Goal: Task Accomplishment & Management: Manage account settings

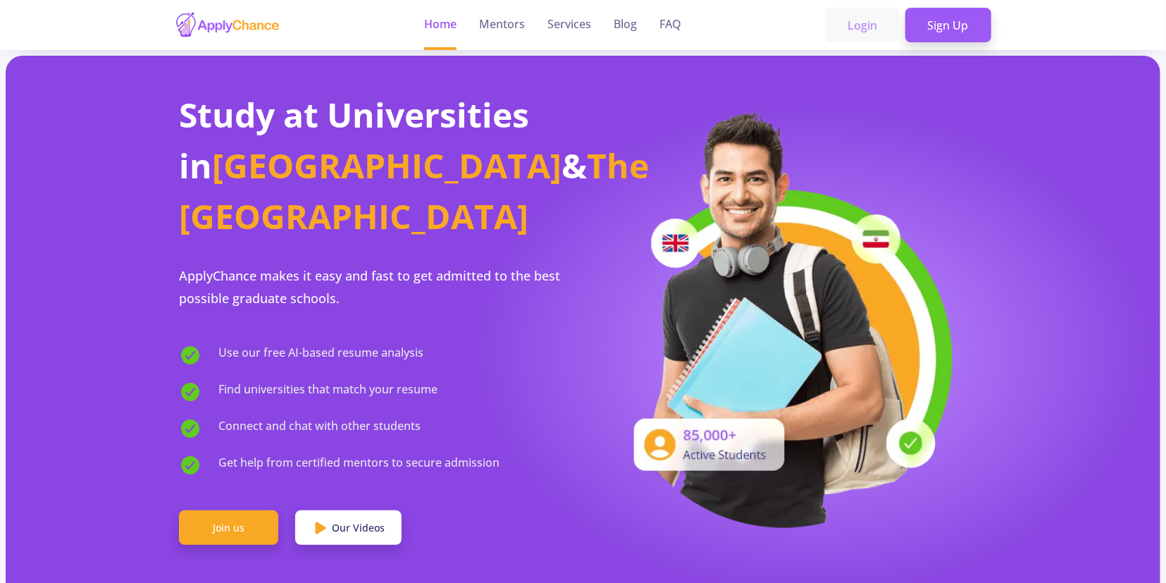
click at [856, 22] on link "Login" at bounding box center [862, 25] width 75 height 35
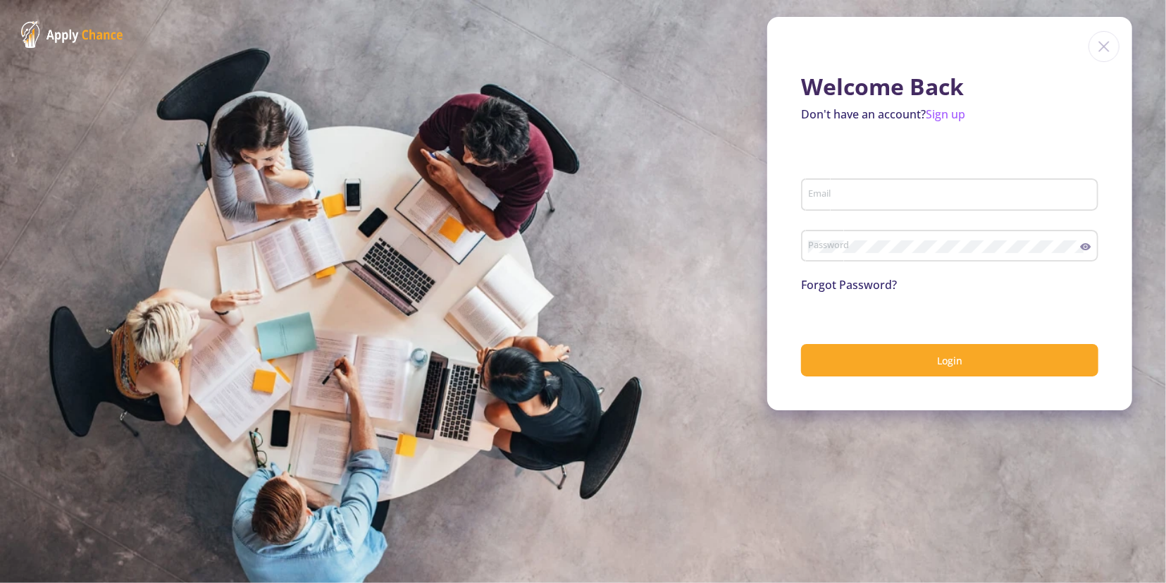
click at [850, 187] on div "Email" at bounding box center [950, 191] width 284 height 37
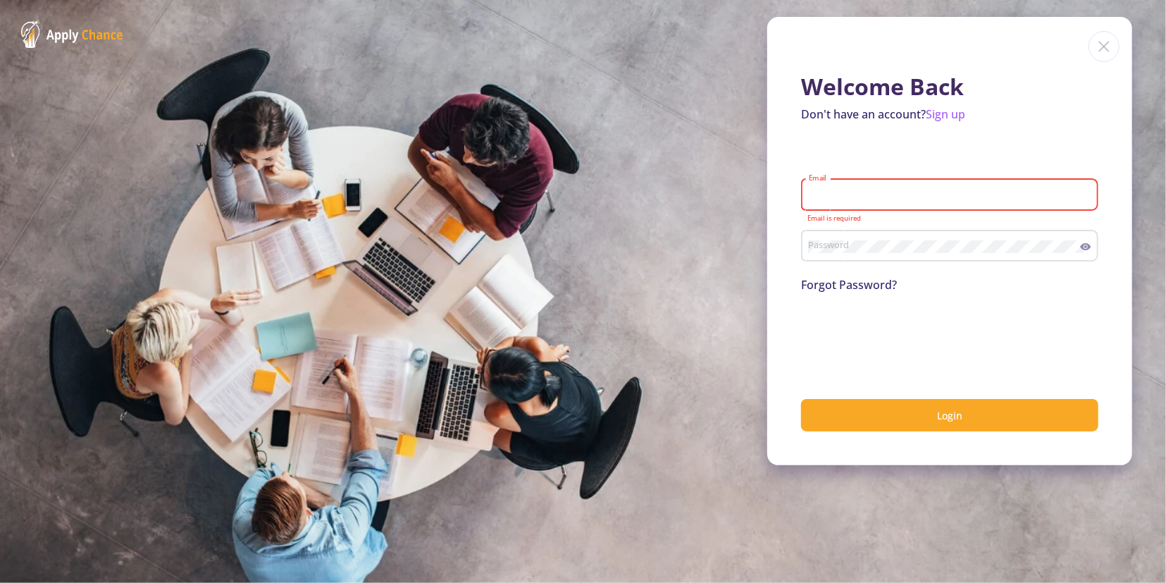
click at [891, 195] on input "Email" at bounding box center [951, 195] width 287 height 13
click at [905, 166] on form "Email Email is required Password Forgot Password? Login" at bounding box center [949, 293] width 297 height 275
click at [885, 195] on input "Email" at bounding box center [951, 195] width 287 height 13
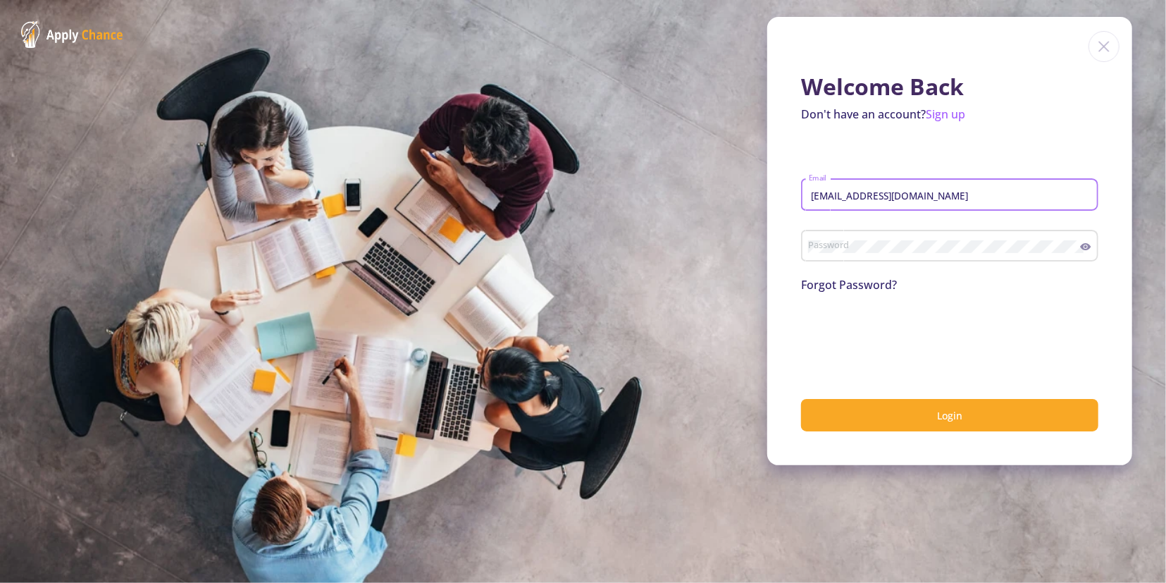
type input "[EMAIL_ADDRESS][DOMAIN_NAME]"
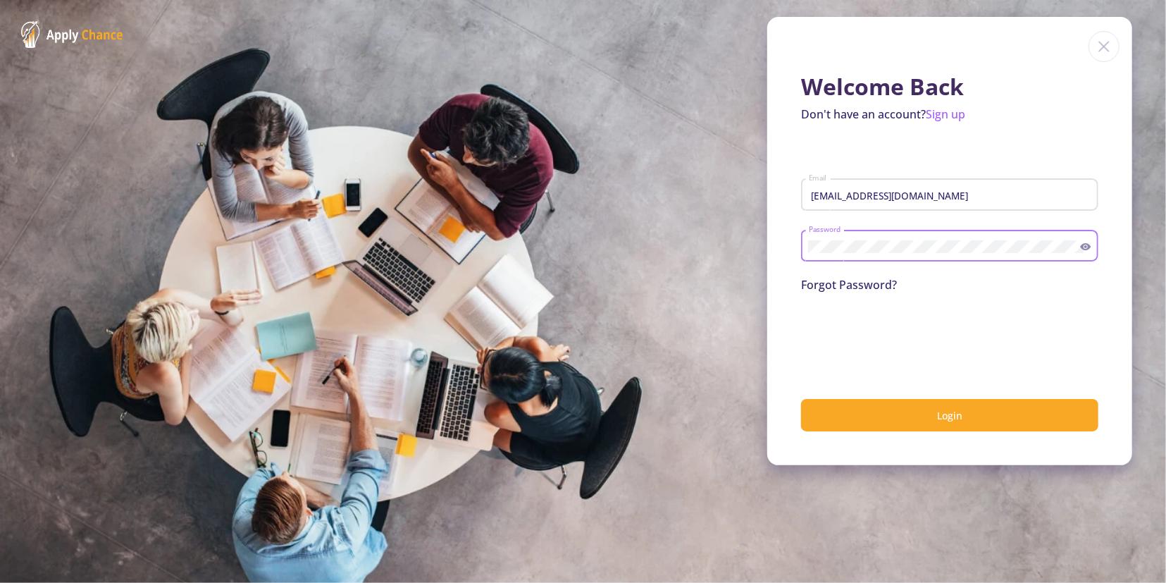
click at [872, 195] on input "[EMAIL_ADDRESS][DOMAIN_NAME]" at bounding box center [951, 195] width 287 height 13
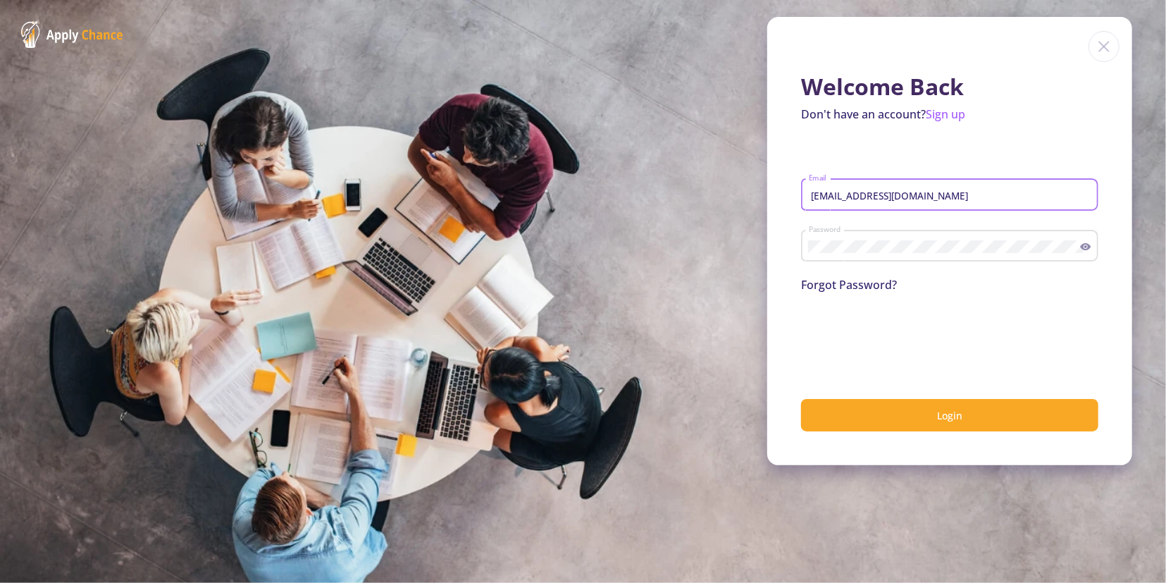
click at [872, 195] on input "[EMAIL_ADDRESS][DOMAIN_NAME]" at bounding box center [951, 195] width 287 height 13
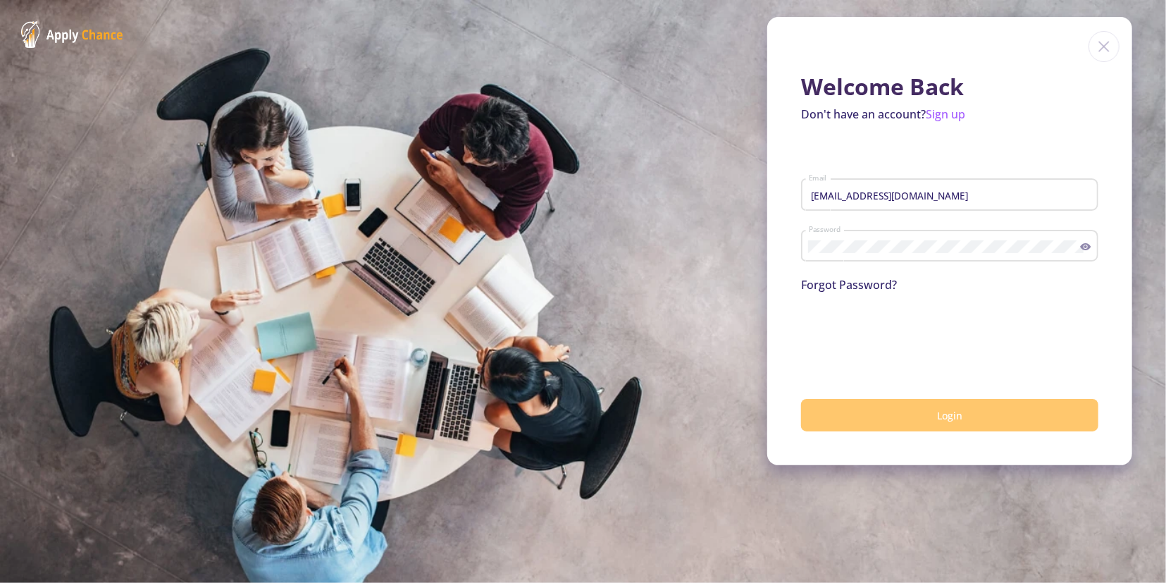
click at [919, 432] on button "Login" at bounding box center [949, 415] width 297 height 33
click at [952, 405] on button "Login" at bounding box center [949, 415] width 297 height 33
click at [1021, 415] on button "Login" at bounding box center [949, 415] width 297 height 33
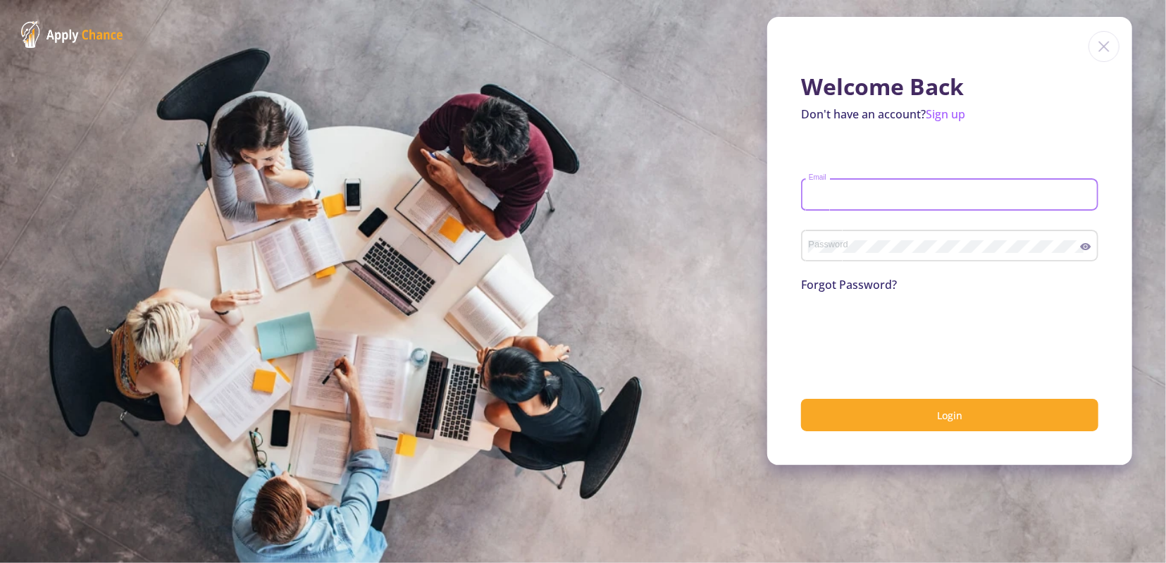
click at [918, 199] on input "Email" at bounding box center [951, 195] width 287 height 13
click at [890, 197] on input "Email" at bounding box center [951, 195] width 287 height 13
paste input "[EMAIL_ADDRESS][DOMAIN_NAME]"
type input "[EMAIL_ADDRESS][DOMAIN_NAME]"
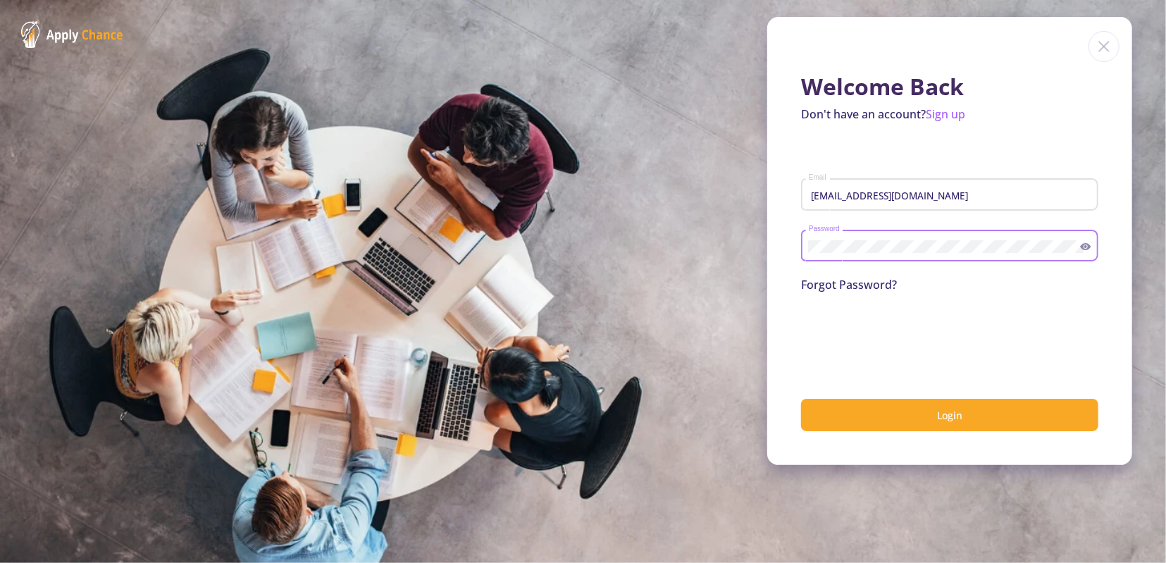
click at [801, 399] on button "Login" at bounding box center [949, 415] width 297 height 33
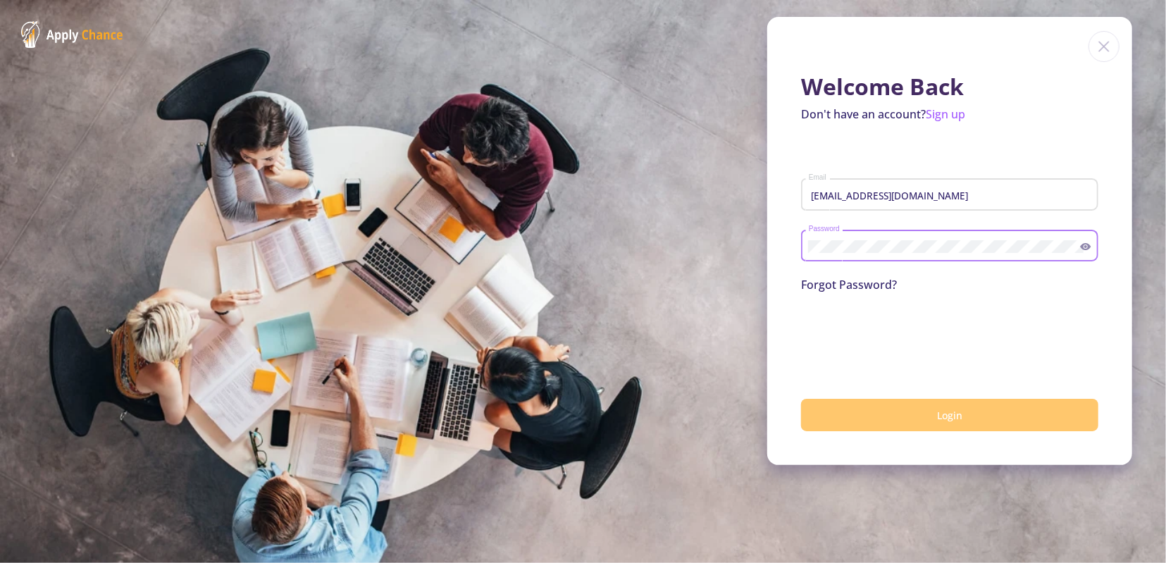
click at [958, 425] on button "Login" at bounding box center [949, 415] width 297 height 33
click at [958, 425] on button "submit" at bounding box center [949, 415] width 297 height 33
click at [958, 425] on button "Login" at bounding box center [949, 415] width 297 height 33
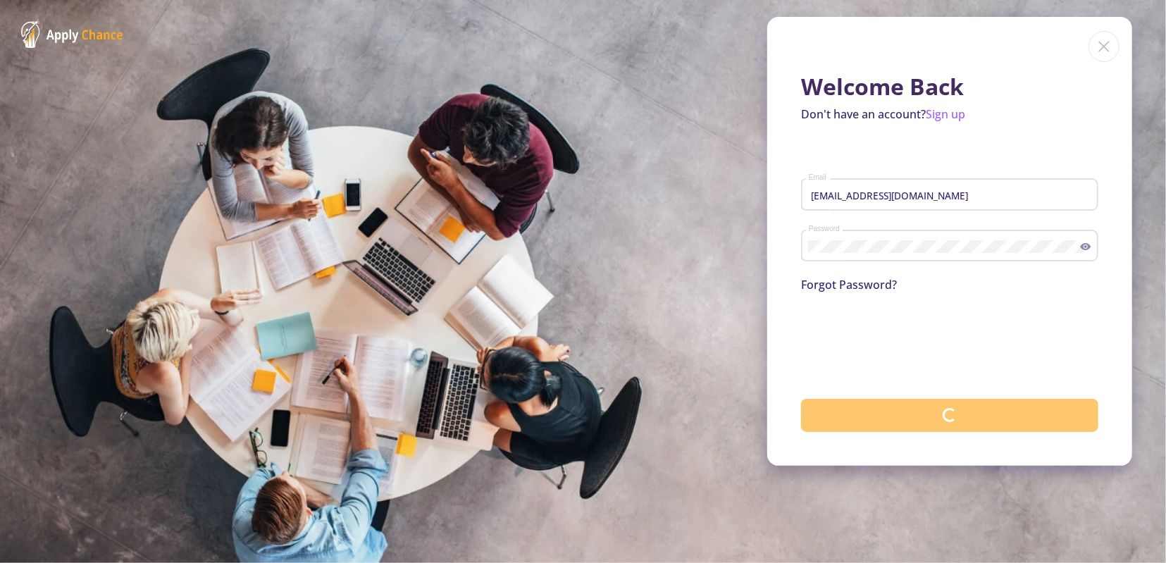
click at [958, 425] on button "submit" at bounding box center [949, 415] width 297 height 33
click at [801, 399] on button "Login" at bounding box center [949, 415] width 297 height 33
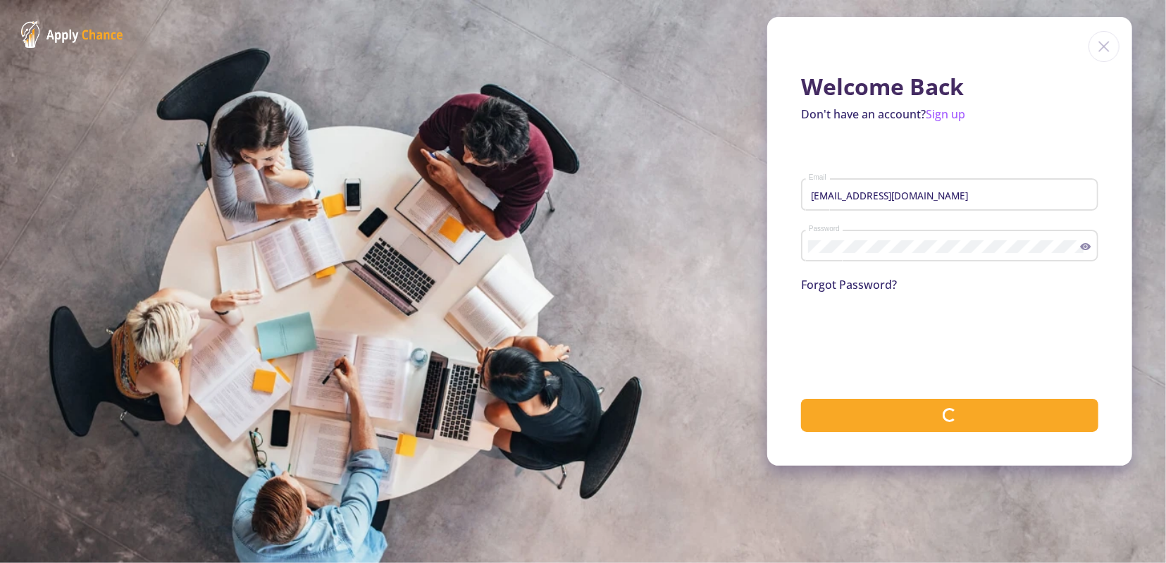
click at [801, 399] on button "submit" at bounding box center [949, 415] width 297 height 33
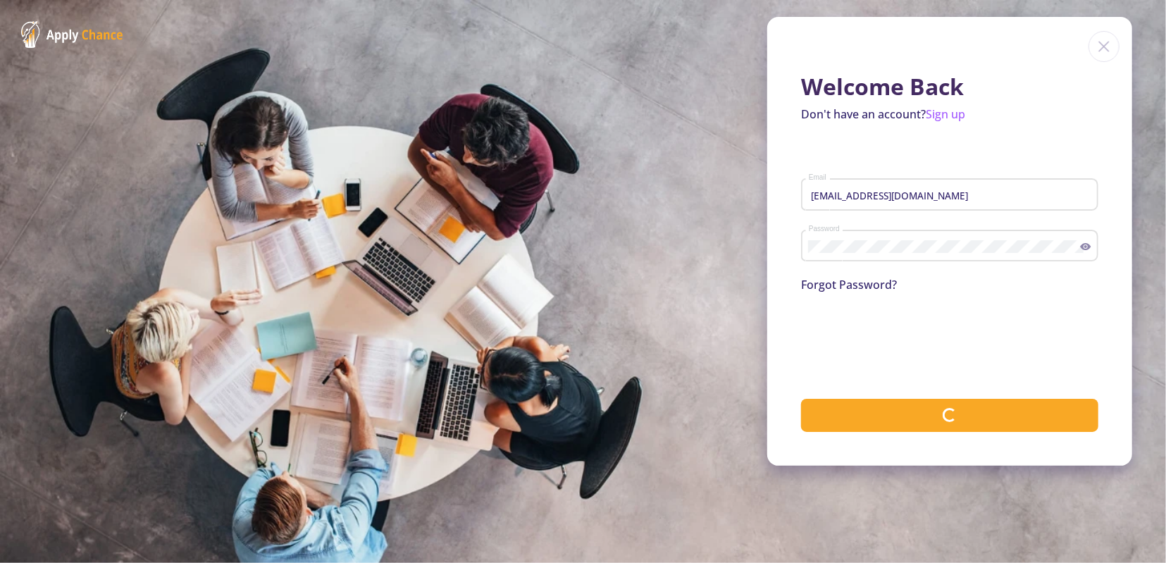
click at [801, 399] on button "submit" at bounding box center [949, 415] width 297 height 33
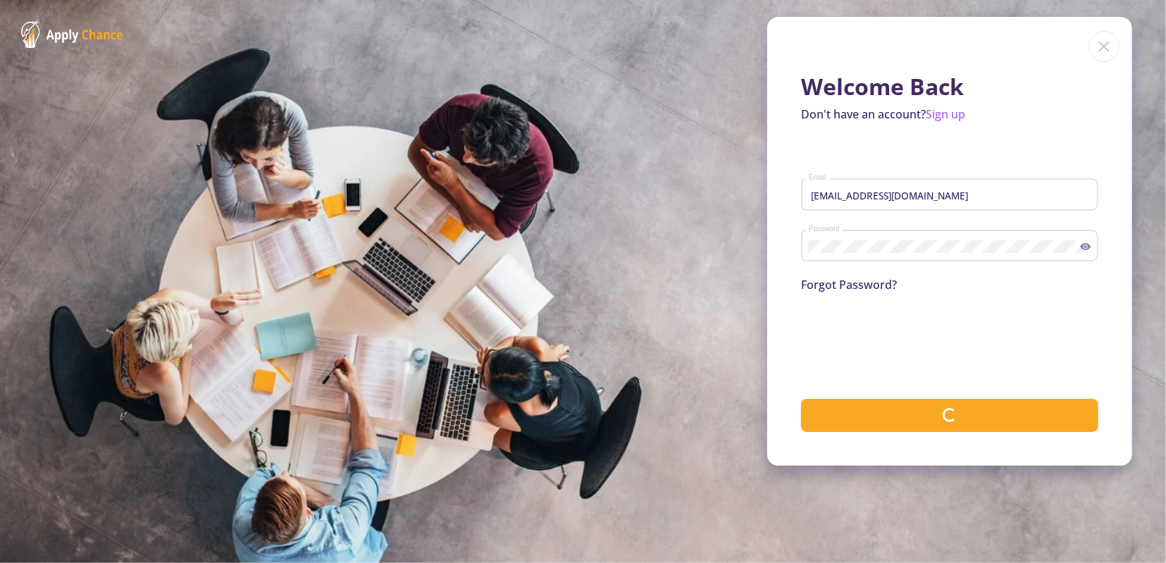
click at [801, 399] on button "submit" at bounding box center [949, 415] width 297 height 33
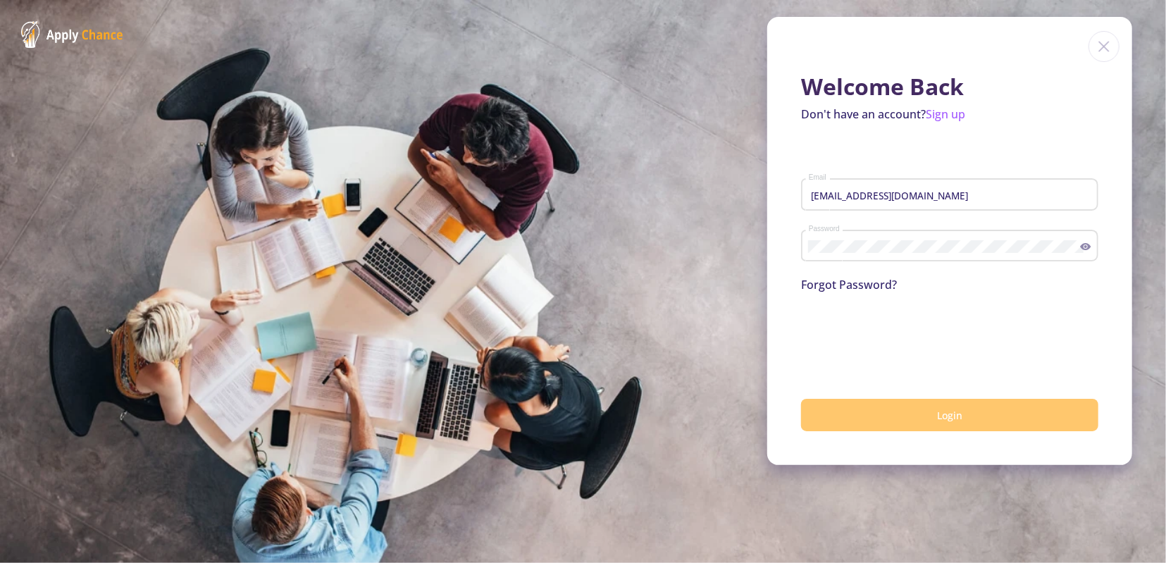
click at [914, 409] on button "Login" at bounding box center [949, 415] width 297 height 33
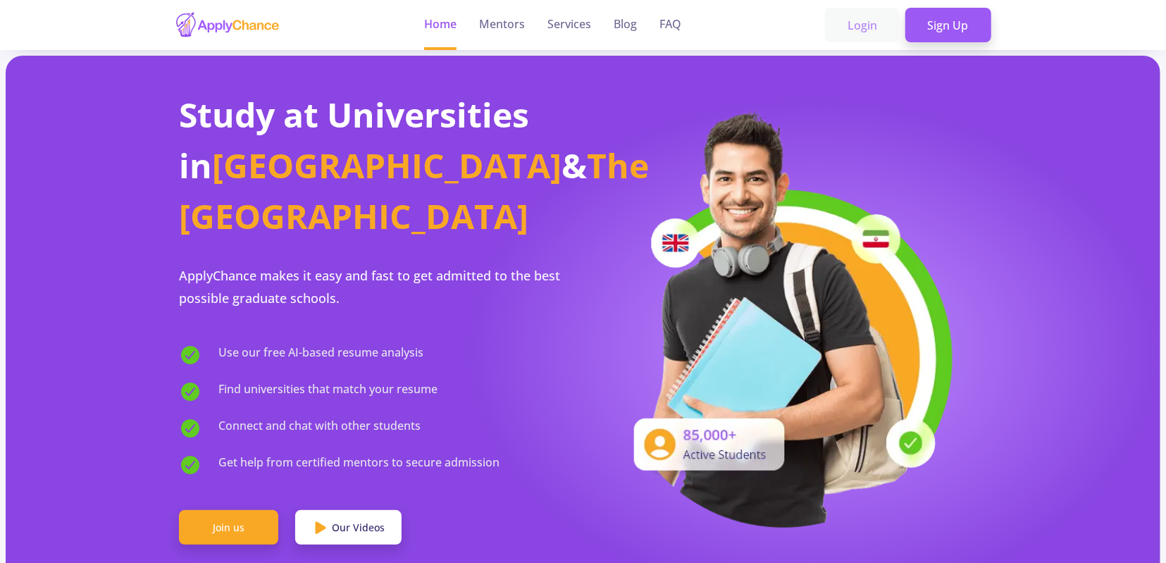
click at [868, 37] on link "Login" at bounding box center [862, 25] width 75 height 35
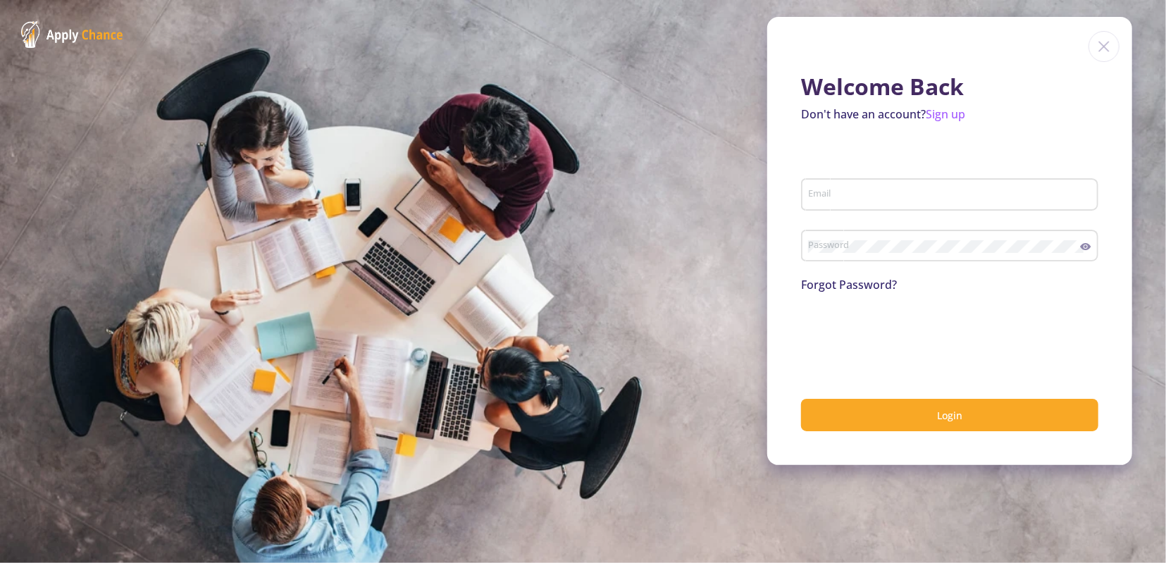
click at [885, 198] on input "Email" at bounding box center [951, 195] width 287 height 13
click at [404, 108] on section "Welcome Back Don't have an account? Sign up Email Email is required Password Fo…" at bounding box center [583, 281] width 1166 height 563
drag, startPoint x: 420, startPoint y: 105, endPoint x: 508, endPoint y: 105, distance: 88.0
click at [425, 104] on section "Welcome Back Don't have an account? Sign up Email Email is required Password Fo…" at bounding box center [583, 281] width 1166 height 563
click at [899, 195] on input "Email" at bounding box center [951, 195] width 287 height 13
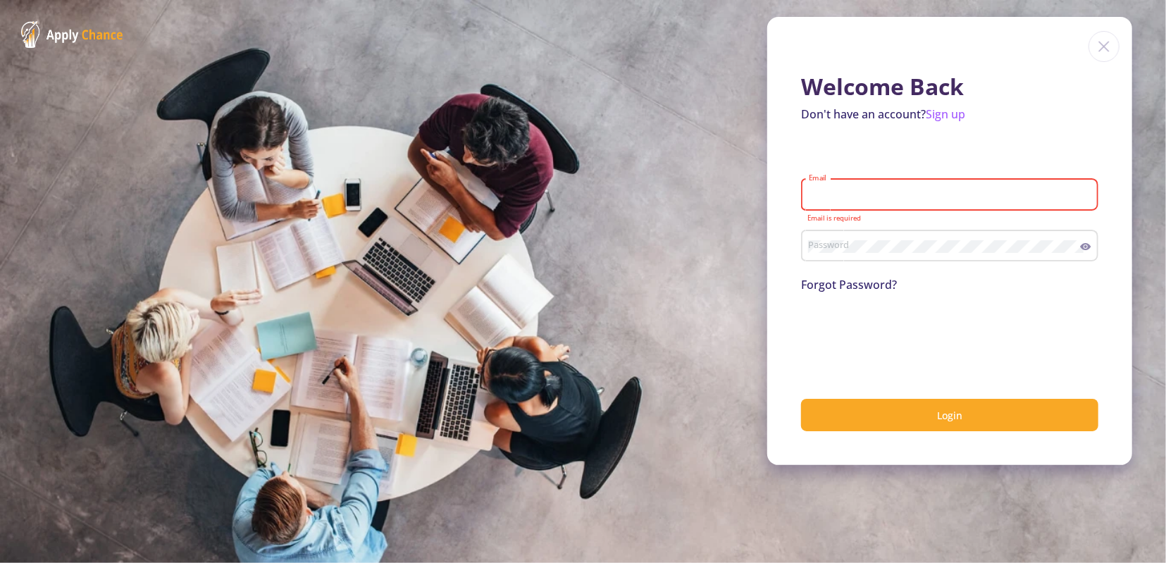
paste input "m.n.k.khaksari@gmail.com"
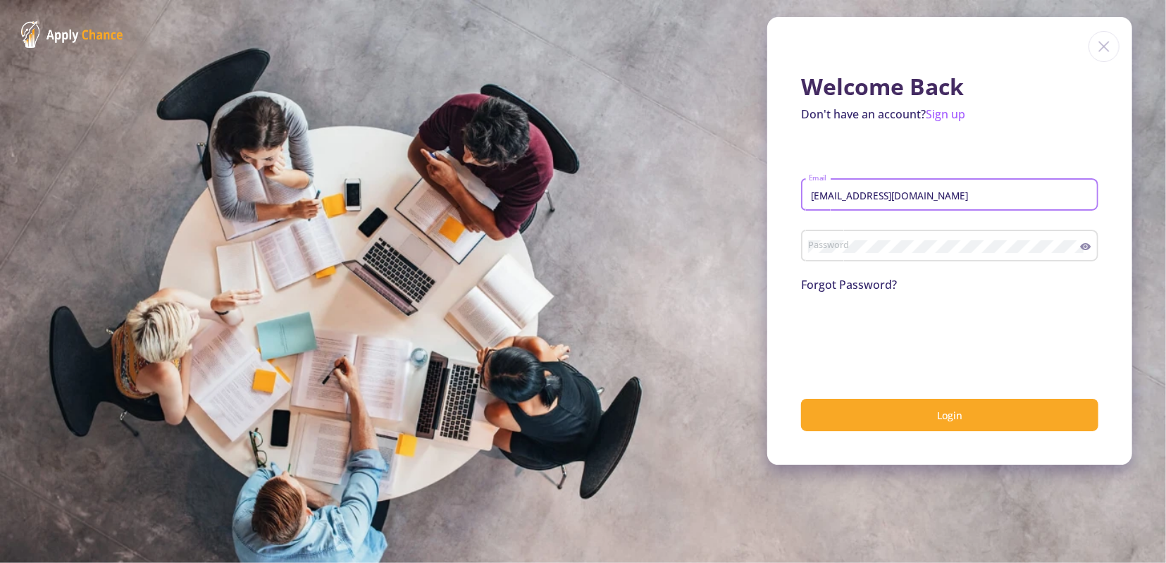
type input "m.n.k.khaksari@gmail.com"
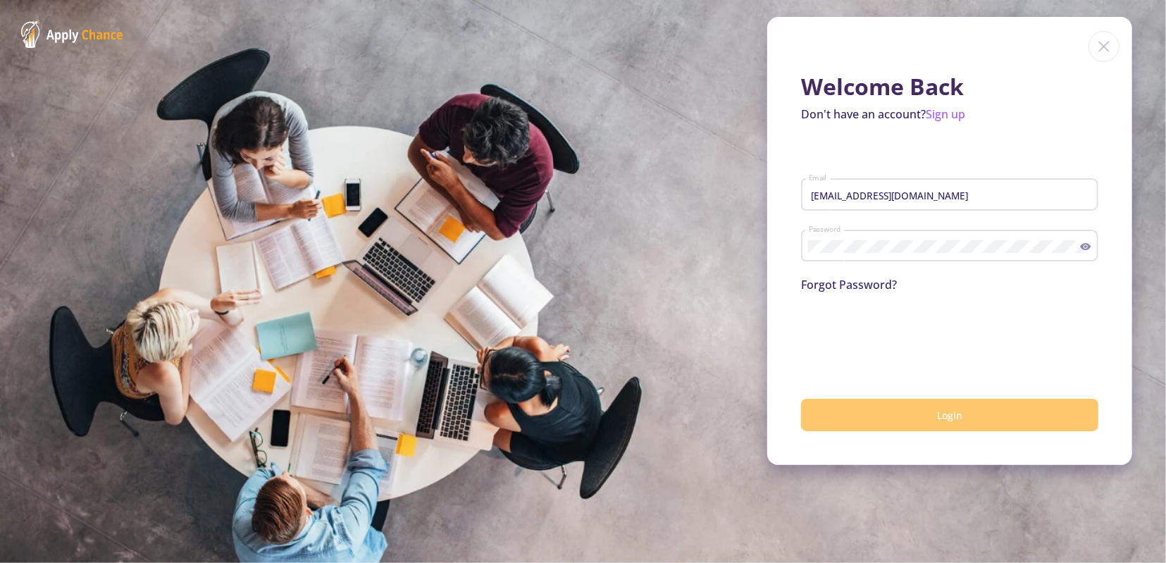
click at [890, 415] on button "Login" at bounding box center [949, 415] width 297 height 33
click at [890, 415] on button "submit" at bounding box center [949, 415] width 297 height 33
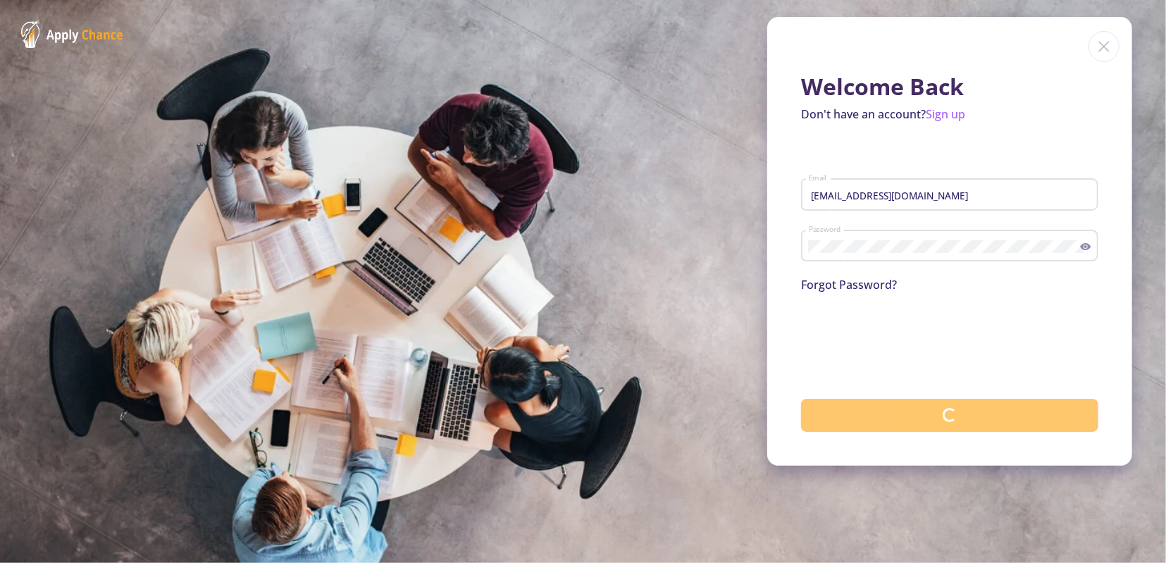
click at [890, 415] on button "submit" at bounding box center [949, 415] width 297 height 33
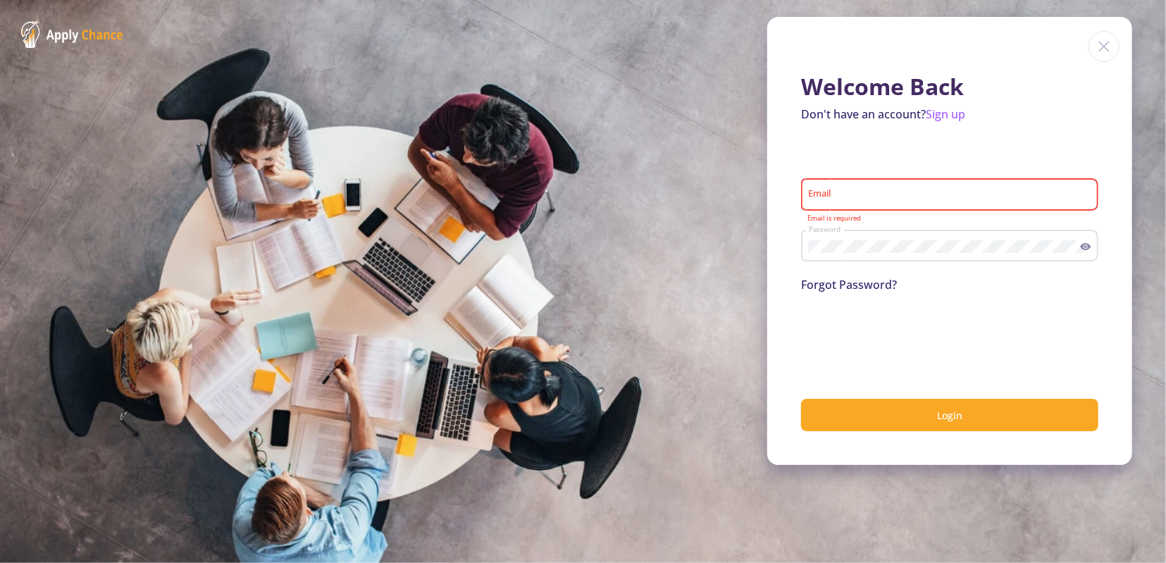
click at [1090, 242] on div "Password" at bounding box center [949, 243] width 297 height 37
click at [1084, 247] on icon at bounding box center [1085, 246] width 11 height 11
click at [998, 208] on div "Email" at bounding box center [950, 191] width 284 height 37
click at [1000, 197] on input "Email" at bounding box center [951, 195] width 287 height 13
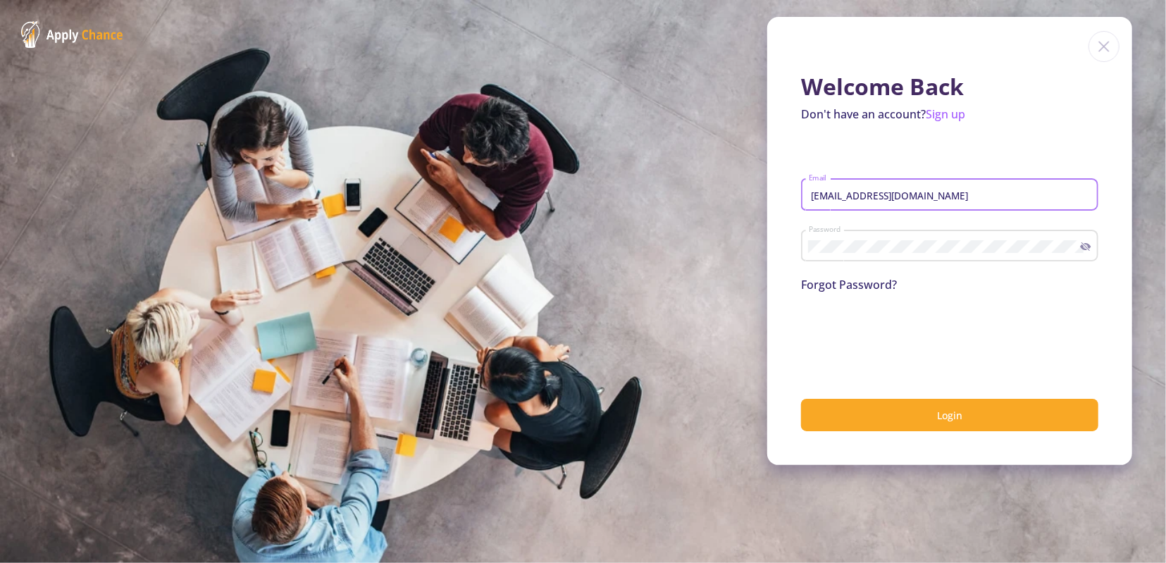
type input "[EMAIL_ADDRESS][DOMAIN_NAME]"
click at [801, 399] on button "Login" at bounding box center [949, 415] width 297 height 33
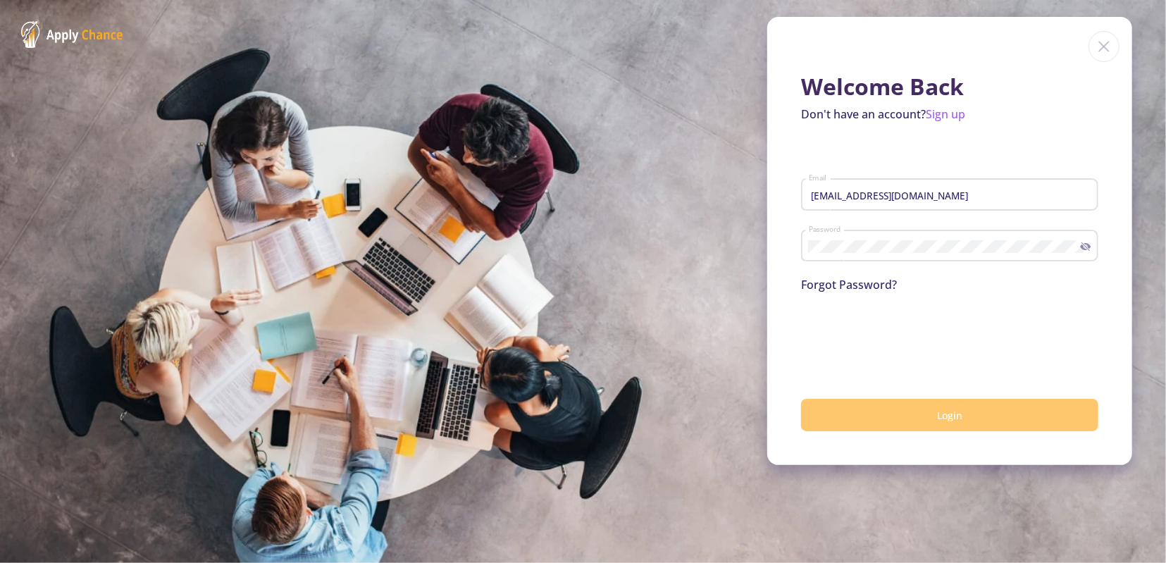
click at [861, 419] on button "Login" at bounding box center [949, 415] width 297 height 33
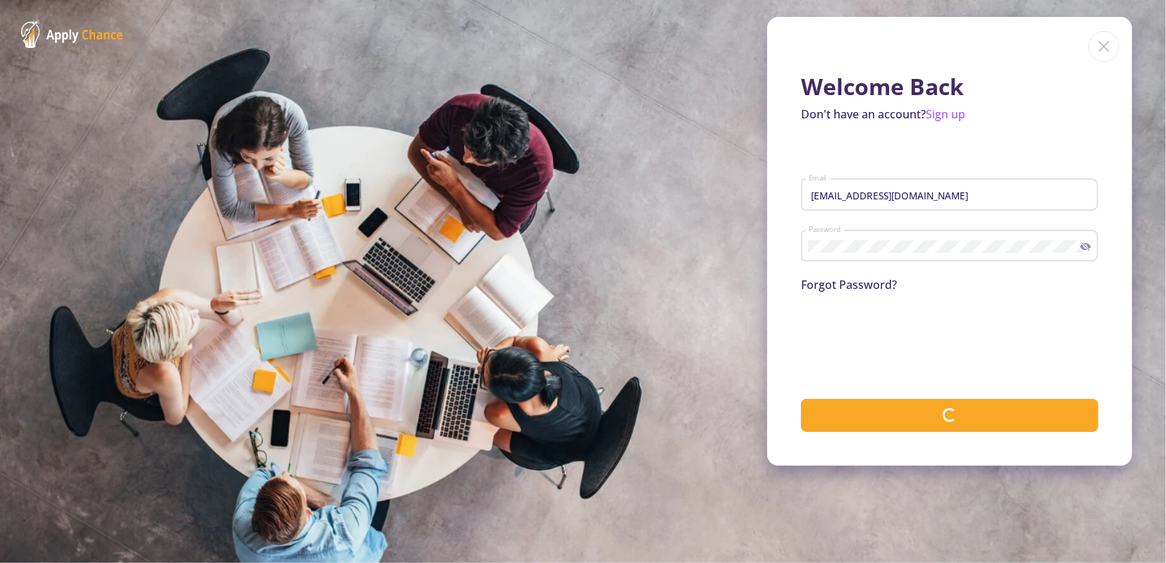
click at [581, 84] on section "Welcome Back Don't have an account? Sign up m.n.k.khaksari@gmail.com Email Pass…" at bounding box center [583, 281] width 1166 height 563
click at [605, 72] on section "Welcome Back Don't have an account? Sign up m.n.k.khaksari@gmail.com Email Pass…" at bounding box center [583, 281] width 1166 height 563
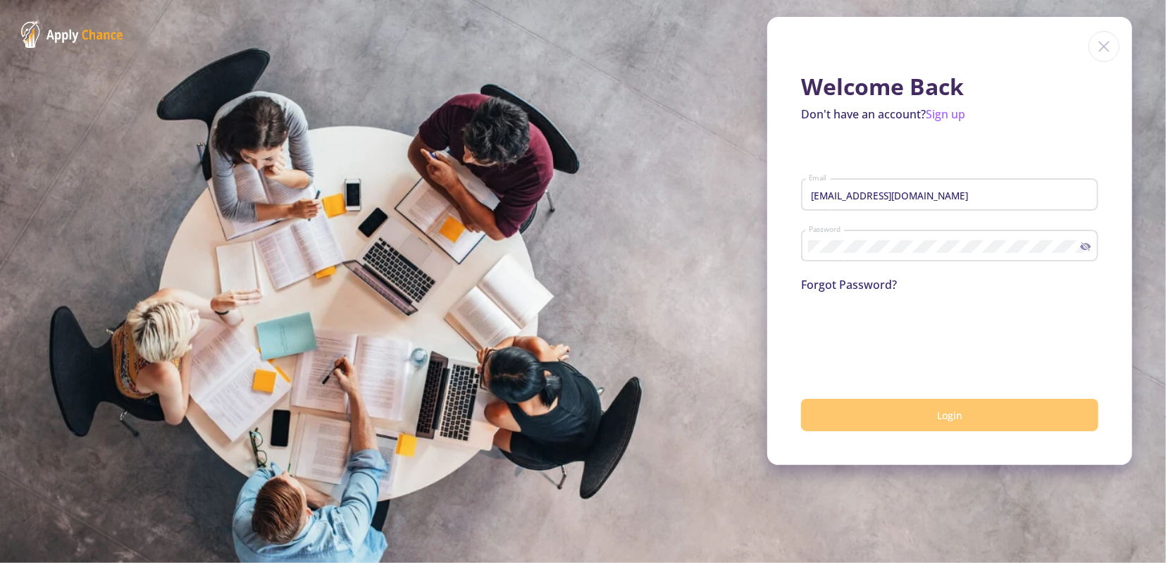
click at [822, 425] on button "Login" at bounding box center [949, 415] width 297 height 33
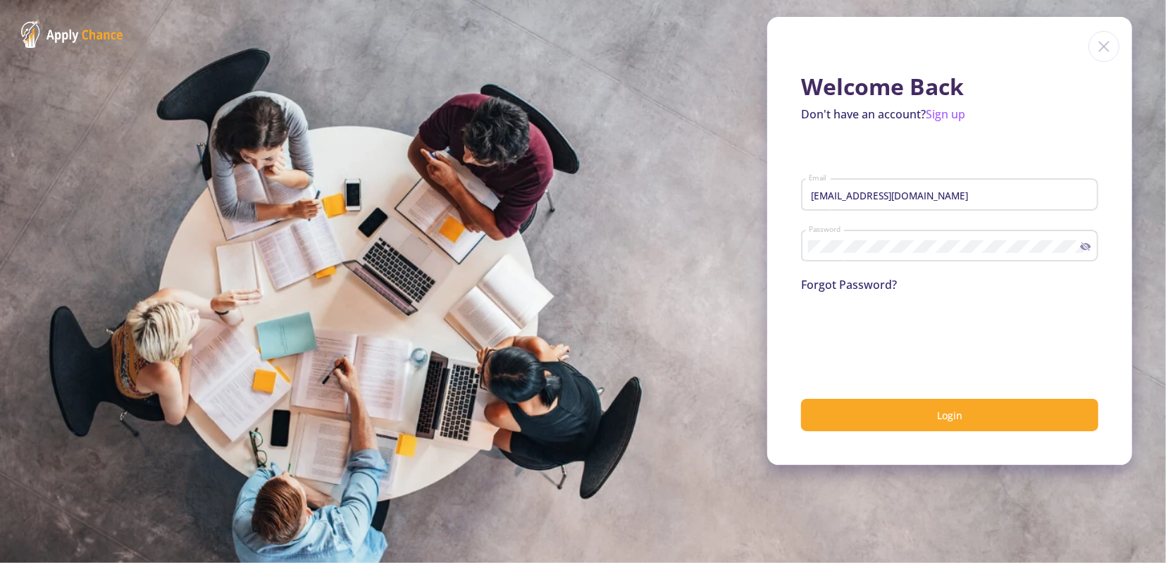
click at [877, 436] on div "Welcome Back Don't have an account? Sign up m.n.k.khaksari@gmail.com Email Pass…" at bounding box center [949, 241] width 365 height 448
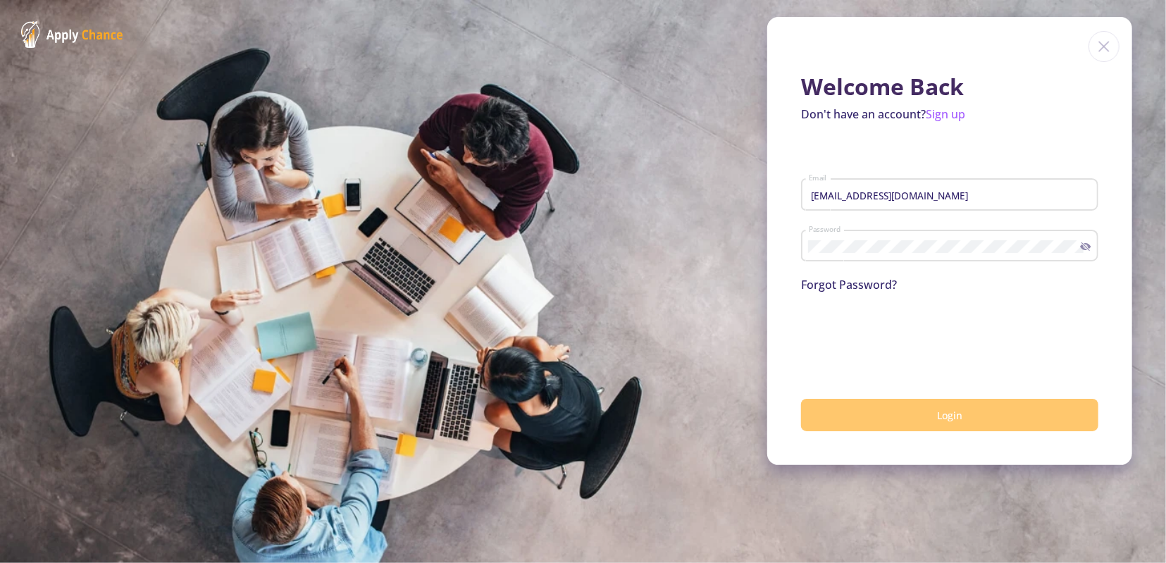
click at [880, 419] on button "Login" at bounding box center [949, 415] width 297 height 33
click at [1084, 413] on button "submit" at bounding box center [949, 415] width 297 height 33
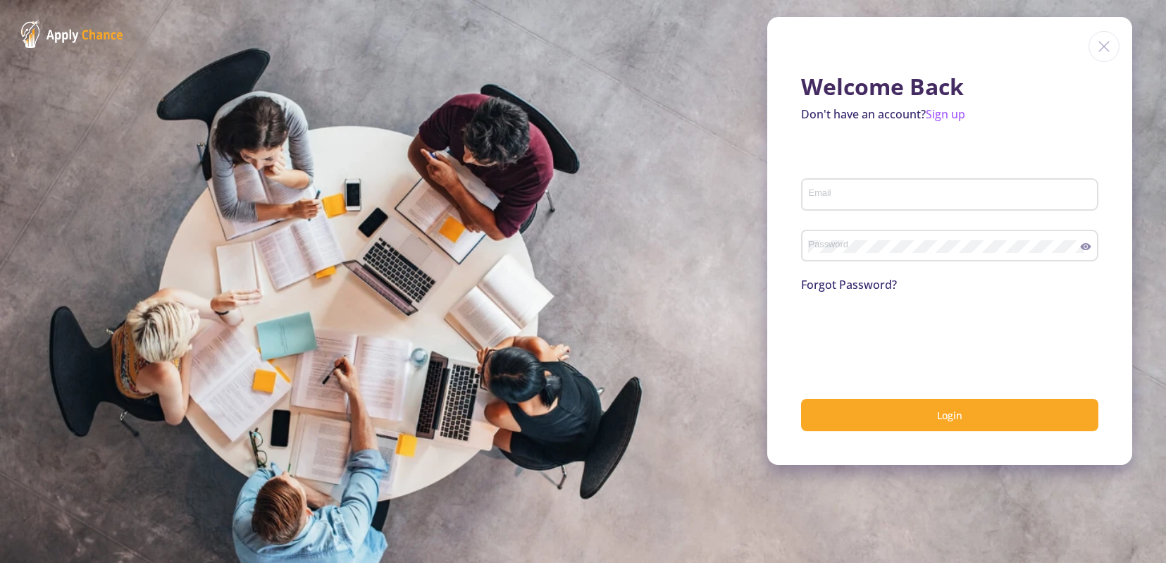
click at [857, 206] on div "Email" at bounding box center [950, 191] width 284 height 37
click at [873, 190] on input "Email" at bounding box center [951, 195] width 287 height 13
click at [840, 239] on div "Password" at bounding box center [944, 243] width 273 height 37
click at [925, 181] on div "m. Email" at bounding box center [950, 191] width 284 height 37
click at [907, 185] on div "m. Email" at bounding box center [950, 191] width 284 height 37
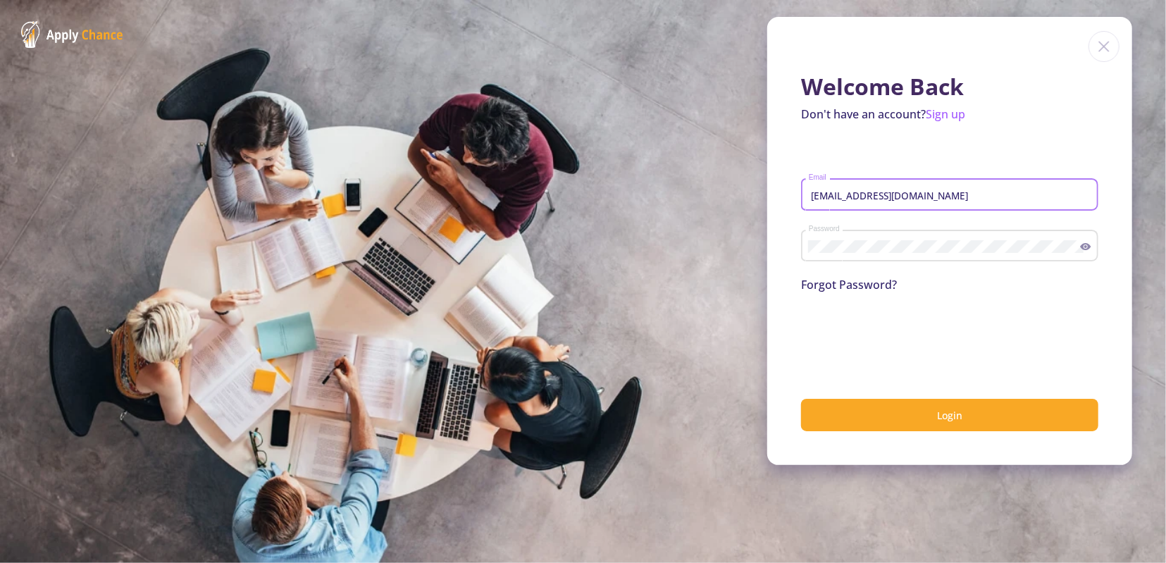
type input "[EMAIL_ADDRESS][DOMAIN_NAME]"
click at [801, 399] on button "Login" at bounding box center [949, 415] width 297 height 33
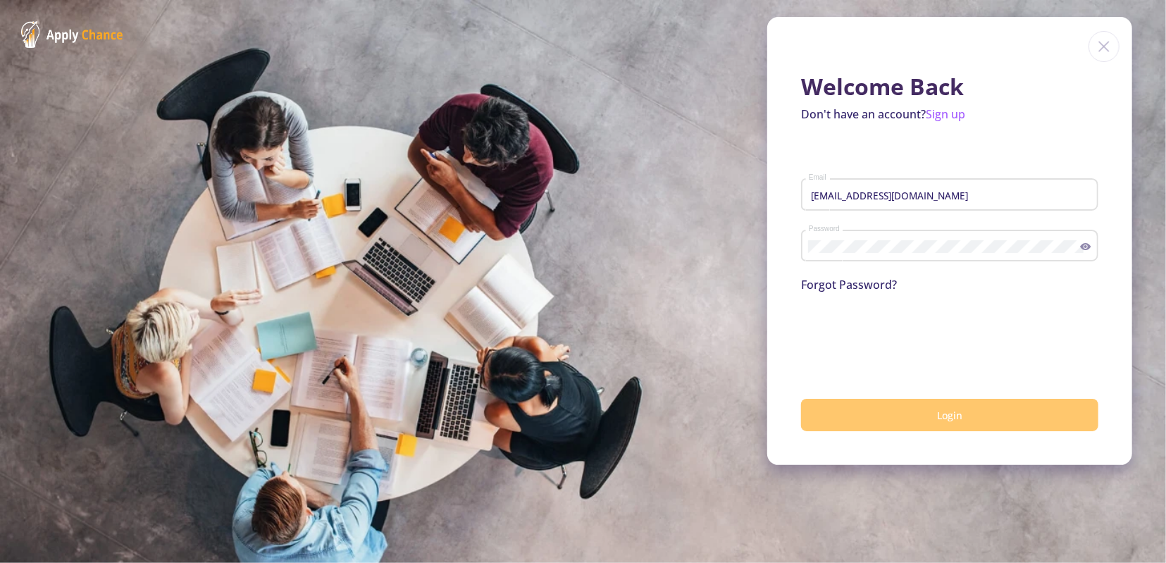
click at [917, 426] on button "Login" at bounding box center [949, 415] width 297 height 33
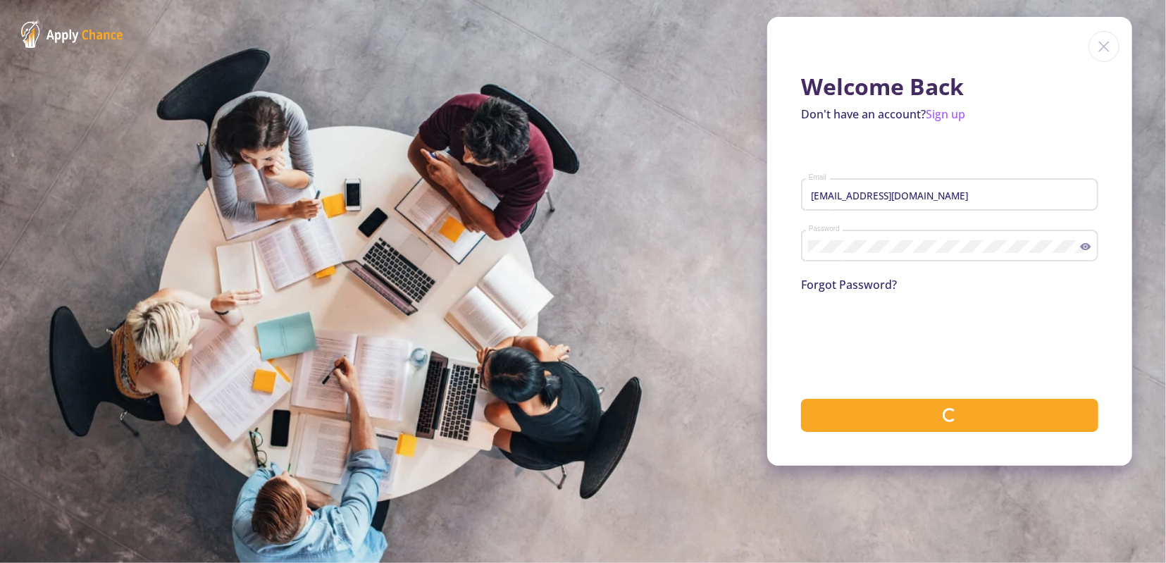
click at [102, 33] on img at bounding box center [72, 34] width 102 height 27
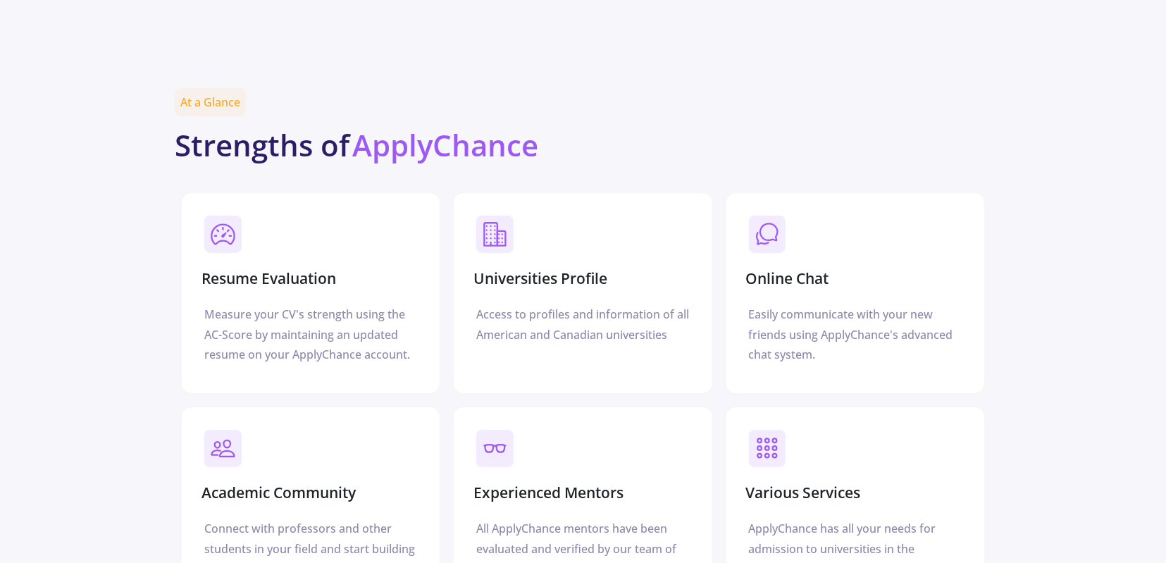
scroll to position [2904, 0]
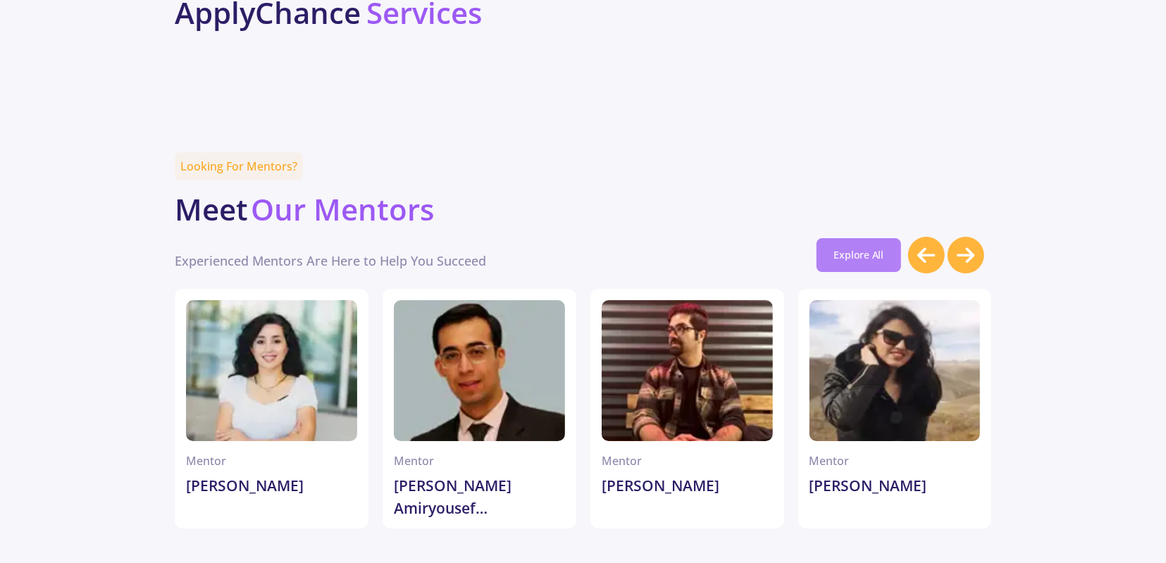
click at [868, 238] on link "Explore All" at bounding box center [858, 255] width 85 height 34
